Goal: Browse casually: Explore the website without a specific task or goal

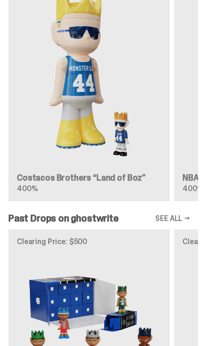
scroll to position [0, 1]
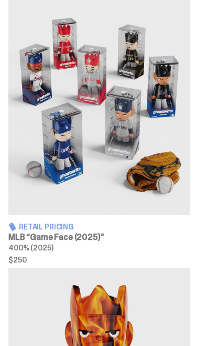
scroll to position [981, 0]
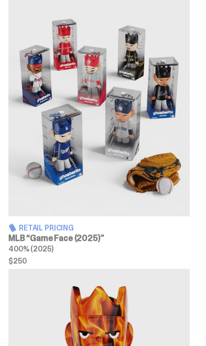
click at [47, 231] on span "Retail Pricing" at bounding box center [46, 227] width 55 height 7
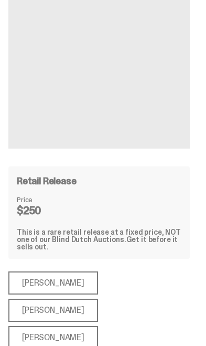
scroll to position [166, 0]
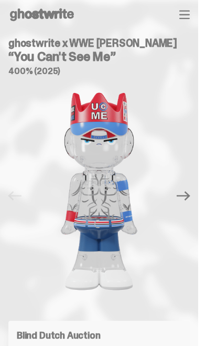
click at [188, 15] on icon "button" at bounding box center [184, 14] width 9 height 7
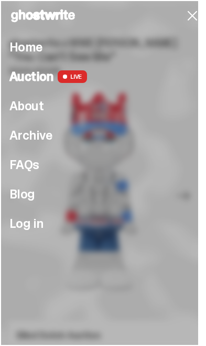
click at [194, 16] on icon "button" at bounding box center [192, 15] width 17 height 17
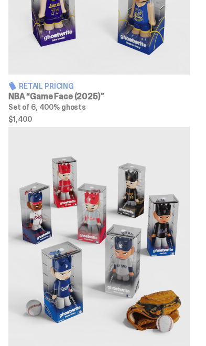
scroll to position [843, 0]
